Goal: Obtain resource: Obtain resource

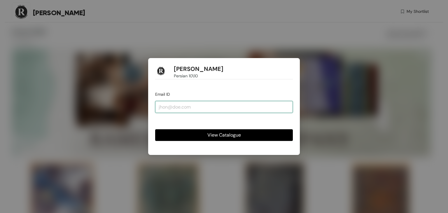
click at [183, 109] on input "email" at bounding box center [224, 107] width 138 height 12
type input "[EMAIL_ADDRESS][DOMAIN_NAME]"
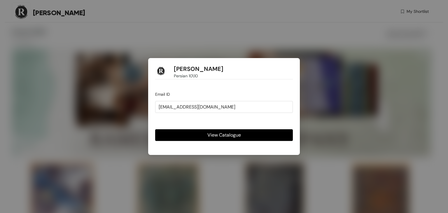
click at [209, 133] on span "View Catalogue" at bounding box center [224, 134] width 34 height 7
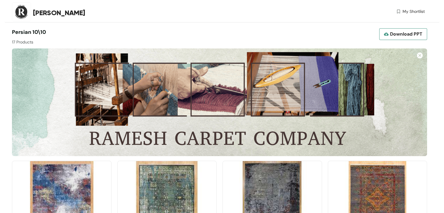
click at [416, 35] on span "Download PPT" at bounding box center [406, 33] width 32 height 7
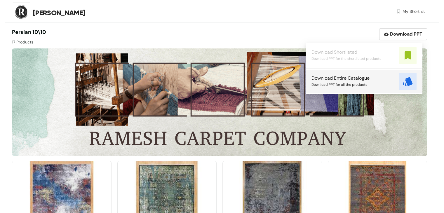
click at [393, 85] on div "Download Entire Catalogue Download PPT for all the products" at bounding box center [363, 81] width 105 height 17
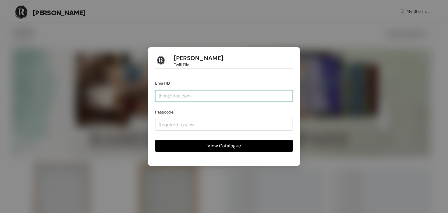
click at [179, 96] on input "email" at bounding box center [224, 96] width 138 height 12
type input "[EMAIL_ADDRESS][DOMAIN_NAME]"
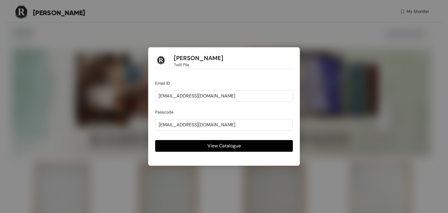
click at [219, 144] on span "View Catalogue" at bounding box center [224, 145] width 34 height 7
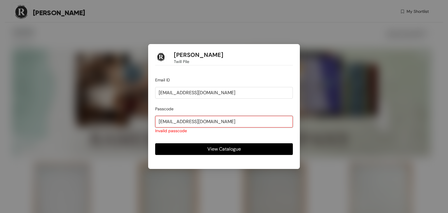
click at [239, 125] on input "[EMAIL_ADDRESS][DOMAIN_NAME]" at bounding box center [224, 122] width 138 height 12
type input "K"
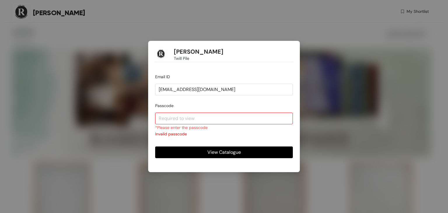
click at [336, 124] on div "Ramesh Carpet Twill Pile Email ID Khushbuparmar787@gmail.com Passcode *Please e…" at bounding box center [224, 106] width 448 height 213
click at [324, 103] on div "Ramesh Carpet Twill Pile Email ID Khushbuparmar787@gmail.com Passcode *Please e…" at bounding box center [224, 106] width 448 height 213
click at [332, 93] on div "Ramesh Carpet Twill Pile Email ID Khushbuparmar787@gmail.com Passcode *Please e…" at bounding box center [224, 106] width 448 height 213
click at [132, 107] on div "Ramesh Carpet Twill Pile Email ID Khushbuparmar787@gmail.com Passcode *Please e…" at bounding box center [224, 106] width 448 height 213
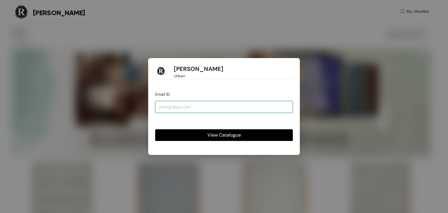
click at [212, 111] on input "email" at bounding box center [224, 107] width 138 height 12
type input "[EMAIL_ADDRESS][DOMAIN_NAME]"
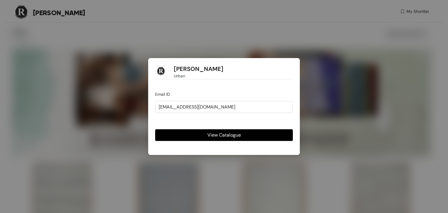
click at [212, 133] on span "View Catalogue" at bounding box center [224, 134] width 34 height 7
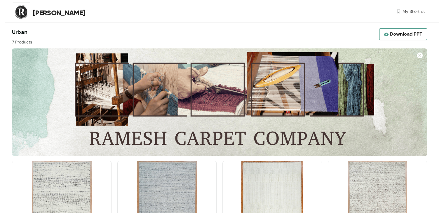
click at [414, 35] on span "Download PPT" at bounding box center [406, 33] width 32 height 7
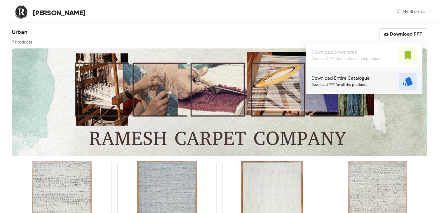
click at [407, 82] on img at bounding box center [407, 81] width 17 height 17
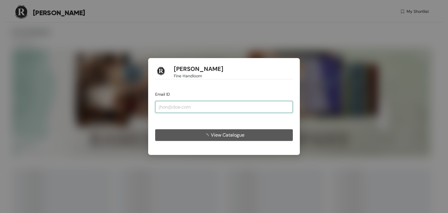
click at [218, 110] on input "email" at bounding box center [224, 107] width 138 height 12
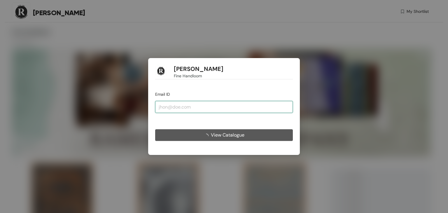
type input "[EMAIL_ADDRESS][DOMAIN_NAME]"
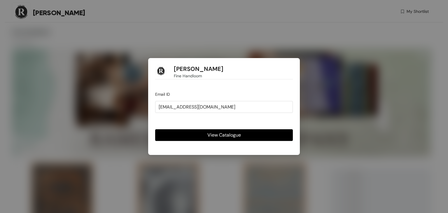
click at [219, 136] on span "View Catalogue" at bounding box center [224, 134] width 34 height 7
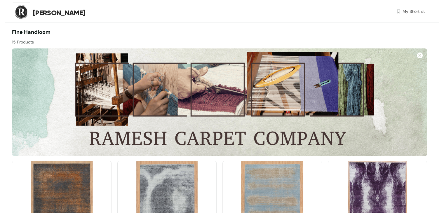
drag, startPoint x: 253, startPoint y: 131, endPoint x: 207, endPoint y: 93, distance: 59.9
click at [207, 93] on img at bounding box center [219, 102] width 415 height 108
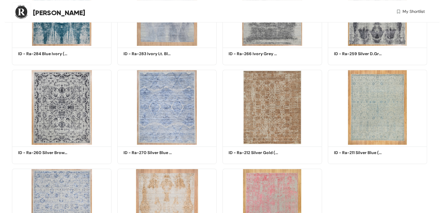
scroll to position [298, 0]
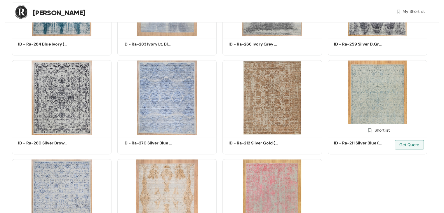
click at [377, 104] on img at bounding box center [376, 97] width 99 height 75
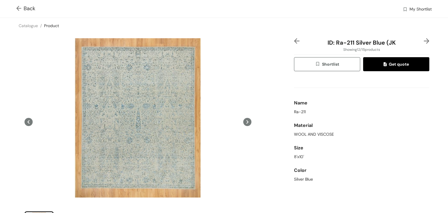
click at [18, 8] on img at bounding box center [19, 9] width 7 height 6
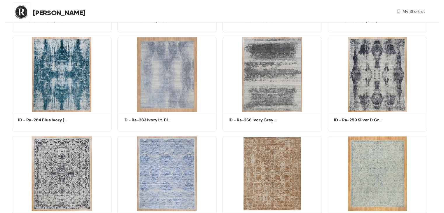
scroll to position [358, 0]
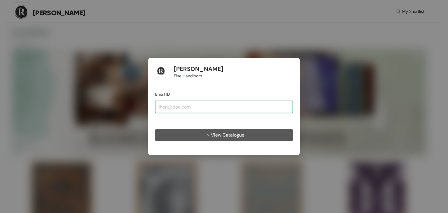
click at [204, 112] on input "email" at bounding box center [224, 107] width 138 height 12
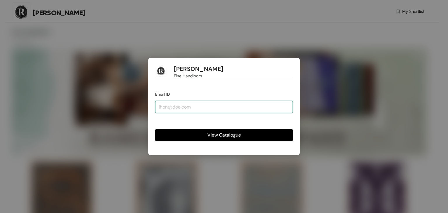
type input "[EMAIL_ADDRESS][DOMAIN_NAME]"
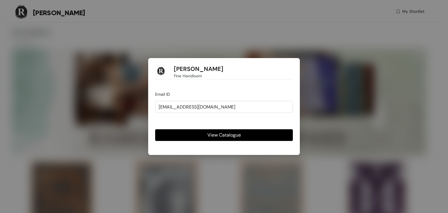
click at [204, 134] on button "View Catalogue" at bounding box center [224, 135] width 138 height 12
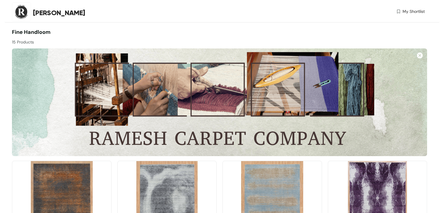
click at [397, 11] on img at bounding box center [397, 11] width 5 height 6
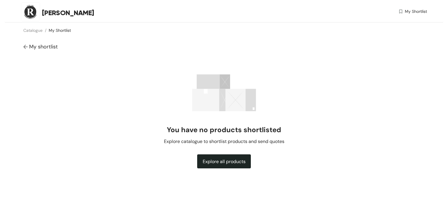
click at [397, 11] on div "My Shortlist" at bounding box center [325, 12] width 203 height 8
click at [402, 12] on img at bounding box center [400, 11] width 5 height 6
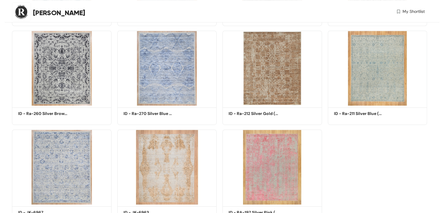
scroll to position [358, 0]
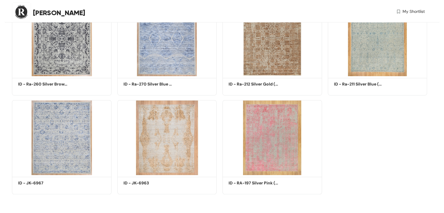
drag, startPoint x: 256, startPoint y: 2, endPoint x: 287, endPoint y: 13, distance: 32.5
click at [287, 13] on div "My Shortlist" at bounding box center [321, 12] width 206 height 8
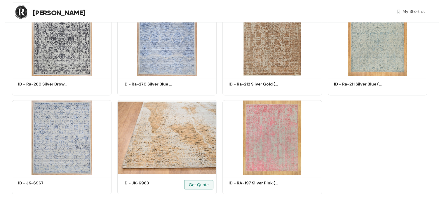
click at [216, 99] on div "Shortlist ID - JK-6963 Get Quote" at bounding box center [166, 144] width 105 height 99
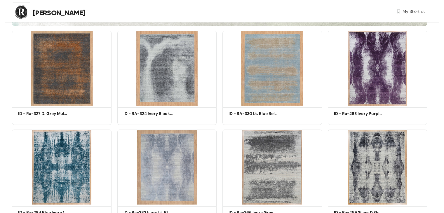
scroll to position [131, 0]
